Goal: Task Accomplishment & Management: Complete application form

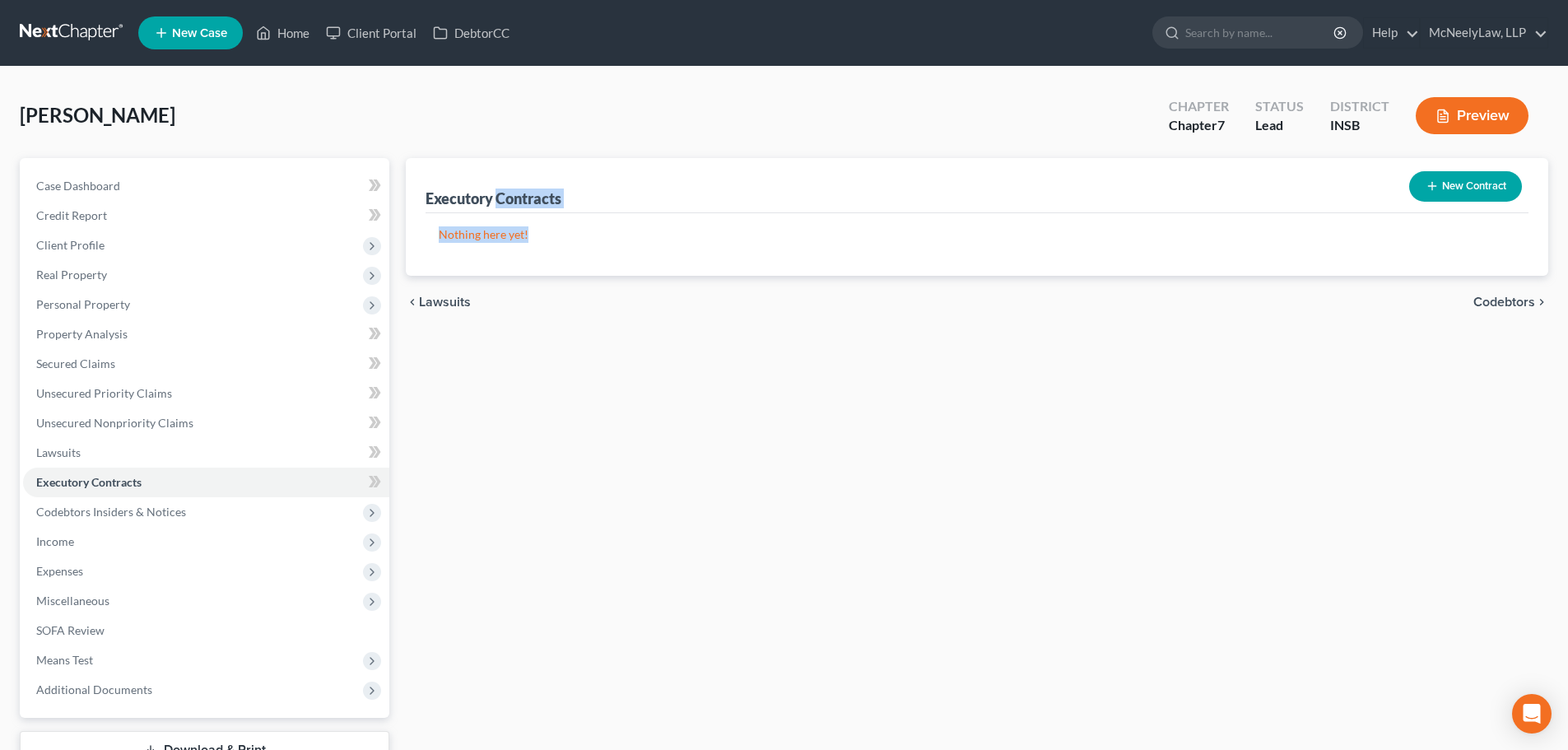
drag, startPoint x: 577, startPoint y: 250, endPoint x: 497, endPoint y: 188, distance: 101.2
click at [497, 188] on div "Executory Contracts New Contract Nothing here yet!" at bounding box center [977, 216] width 1142 height 117
click at [481, 208] on div "Executory Contracts New Contract" at bounding box center [977, 186] width 1103 height 55
drag, startPoint x: 571, startPoint y: 219, endPoint x: 654, endPoint y: 240, distance: 85.6
click at [654, 240] on div "Executory Contracts New Contract Nothing here yet!" at bounding box center [977, 216] width 1142 height 117
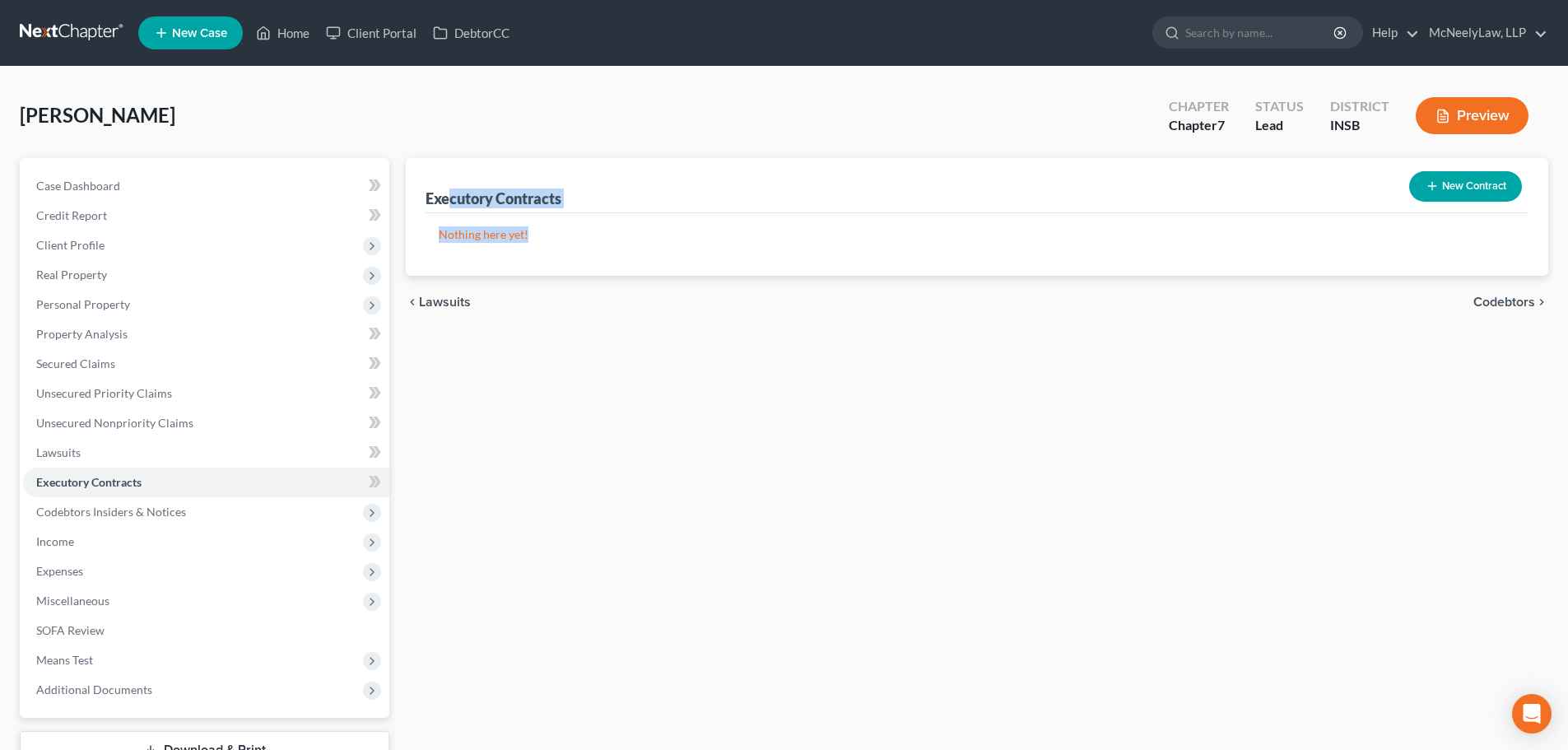
click at [512, 247] on div "Nothing here yet!" at bounding box center [977, 244] width 1103 height 63
click at [511, 236] on p "Nothing here yet!" at bounding box center [977, 235] width 1077 height 17
drag, startPoint x: 768, startPoint y: 358, endPoint x: 717, endPoint y: 363, distance: 51.2
click at [769, 358] on div "Executory Contracts New Contract Nothing here yet! chevron_left Lawsuits Codebt…" at bounding box center [977, 485] width 1159 height 654
drag, startPoint x: 435, startPoint y: 204, endPoint x: 642, endPoint y: 211, distance: 207.1
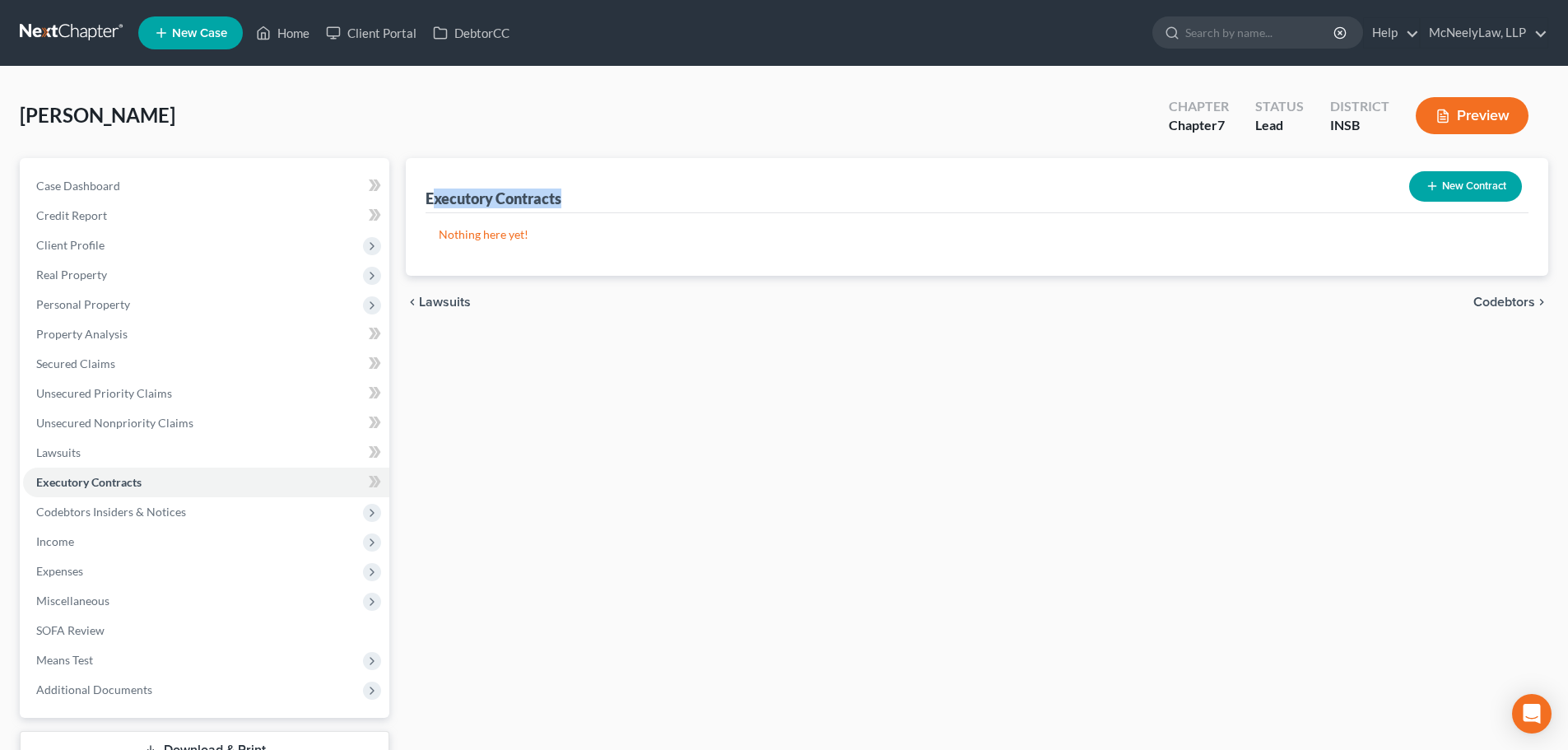
click at [642, 211] on div "Executory Contracts New Contract" at bounding box center [977, 186] width 1103 height 55
click at [561, 206] on div "Executory Contracts" at bounding box center [493, 198] width 136 height 19
click at [564, 350] on div "Executory Contracts New Contract Nothing here yet! chevron_left Lawsuits Codebt…" at bounding box center [977, 485] width 1159 height 654
click at [278, 22] on link "Home" at bounding box center [283, 33] width 70 height 30
